Goal: Information Seeking & Learning: Learn about a topic

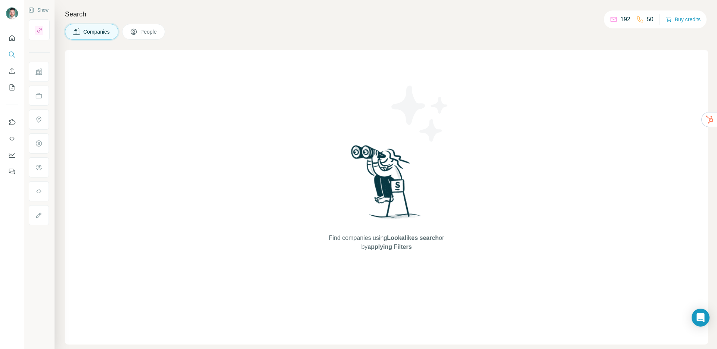
click at [197, 32] on div "Companies People" at bounding box center [387, 32] width 644 height 16
click at [147, 32] on span "People" at bounding box center [149, 31] width 17 height 7
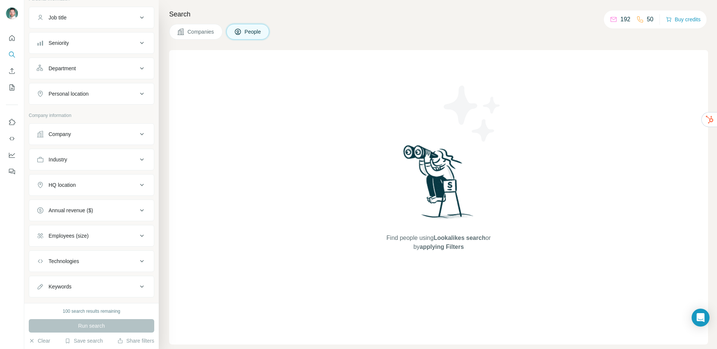
scroll to position [68, 0]
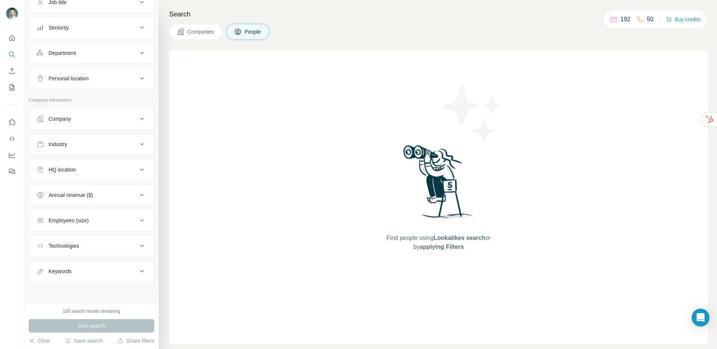
click at [110, 243] on button "Technologies" at bounding box center [91, 246] width 125 height 18
click at [112, 268] on div "Keywords" at bounding box center [87, 271] width 101 height 7
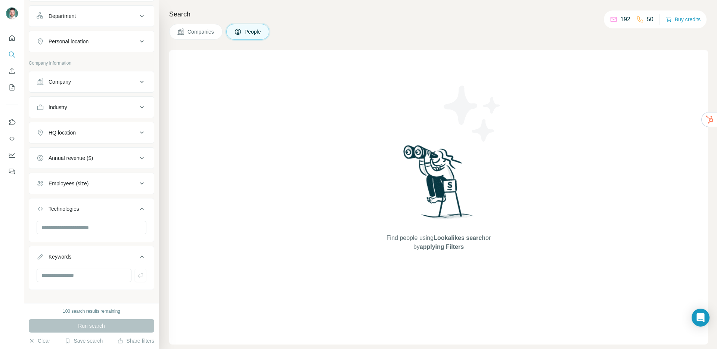
scroll to position [113, 0]
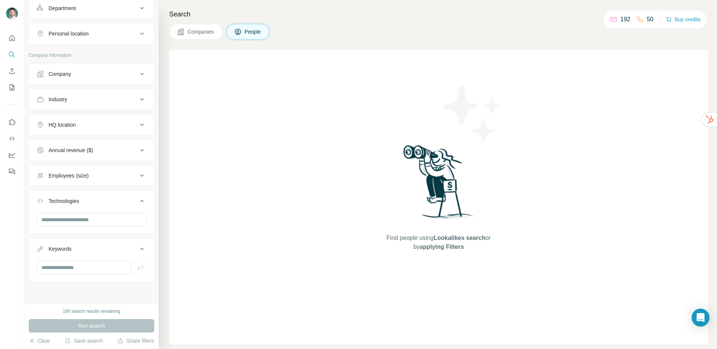
click at [114, 158] on button "Annual revenue ($)" at bounding box center [91, 150] width 125 height 18
click at [105, 101] on div "Industry" at bounding box center [87, 99] width 101 height 7
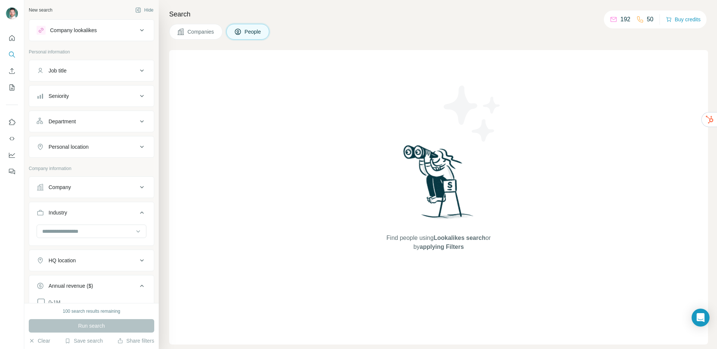
click at [107, 70] on div "Job title" at bounding box center [87, 70] width 101 height 7
click at [104, 83] on input "text" at bounding box center [84, 89] width 95 height 13
type input "********"
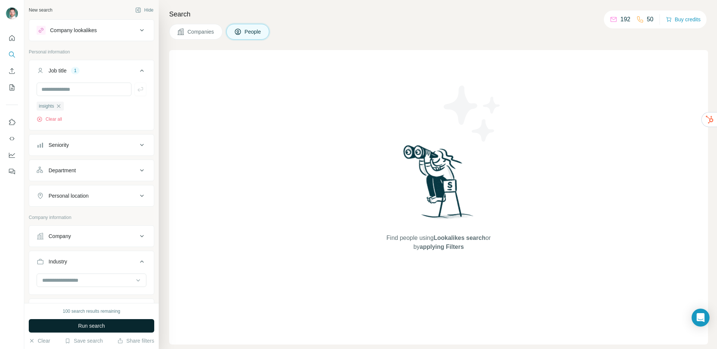
click at [95, 323] on span "Run search" at bounding box center [91, 325] width 27 height 7
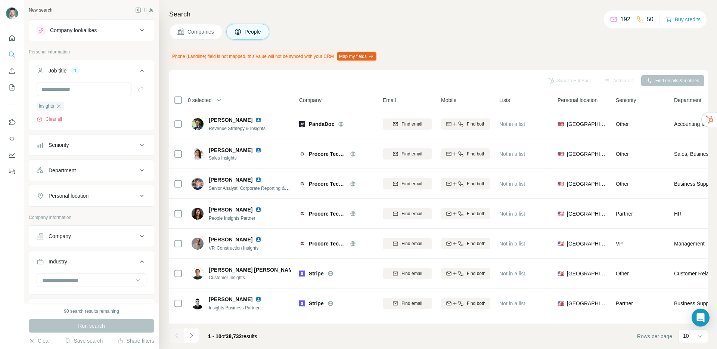
drag, startPoint x: 139, startPoint y: 21, endPoint x: 201, endPoint y: 37, distance: 64.2
click at [139, 21] on div "Company lookalikes" at bounding box center [92, 30] width 126 height 22
click at [201, 37] on button "Companies" at bounding box center [195, 32] width 53 height 16
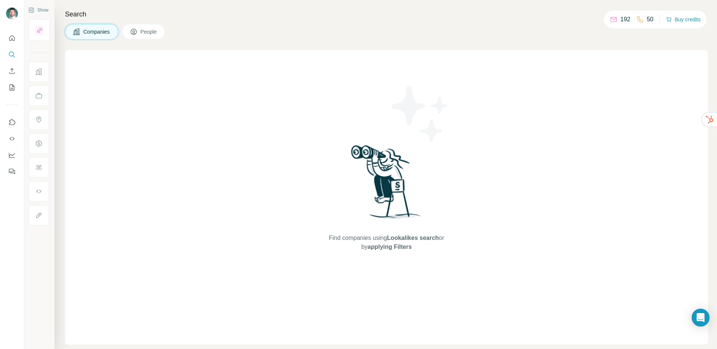
click at [155, 34] on span "People" at bounding box center [149, 31] width 17 height 7
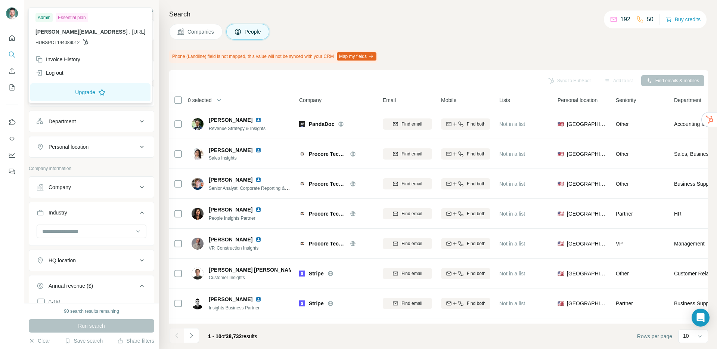
click at [4, 15] on div at bounding box center [13, 14] width 22 height 25
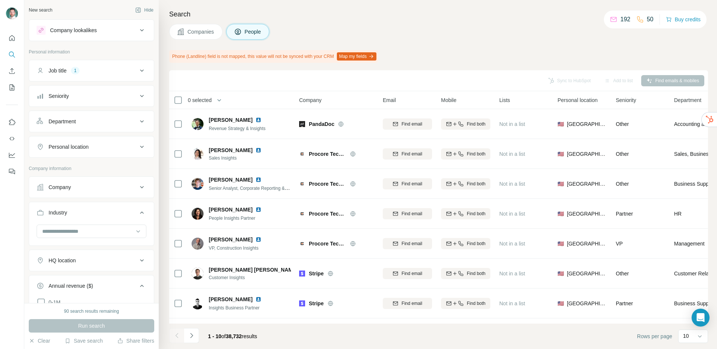
click at [8, 14] on img at bounding box center [12, 13] width 12 height 12
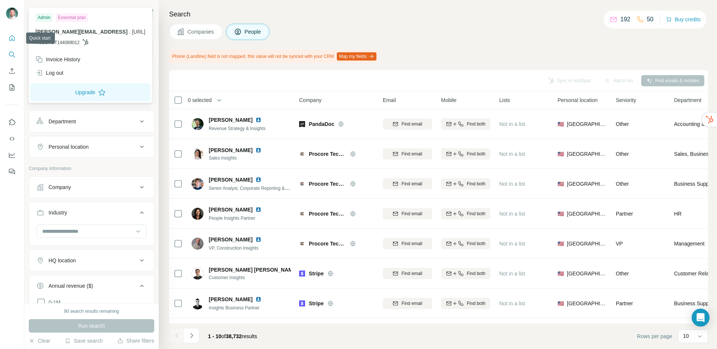
click at [13, 38] on icon "Quick start" at bounding box center [11, 37] width 7 height 7
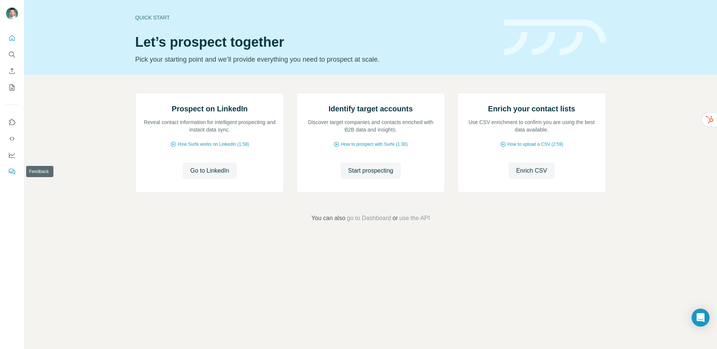
click at [12, 178] on div at bounding box center [12, 174] width 24 height 349
click at [15, 115] on button "Use Surfe on LinkedIn" at bounding box center [12, 121] width 12 height 13
click at [8, 42] on button "Quick start" at bounding box center [12, 37] width 12 height 13
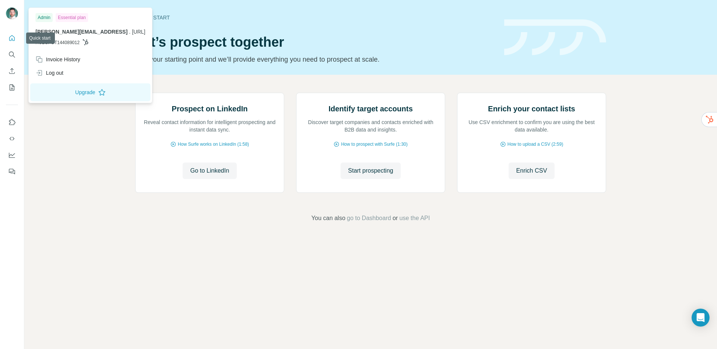
click at [16, 20] on div at bounding box center [12, 13] width 12 height 13
drag, startPoint x: 405, startPoint y: 56, endPoint x: 358, endPoint y: 65, distance: 47.5
click at [405, 56] on p "Pick your starting point and we’ll provide everything you need to prospect at s…" at bounding box center [315, 59] width 360 height 10
